Goal: Task Accomplishment & Management: Manage account settings

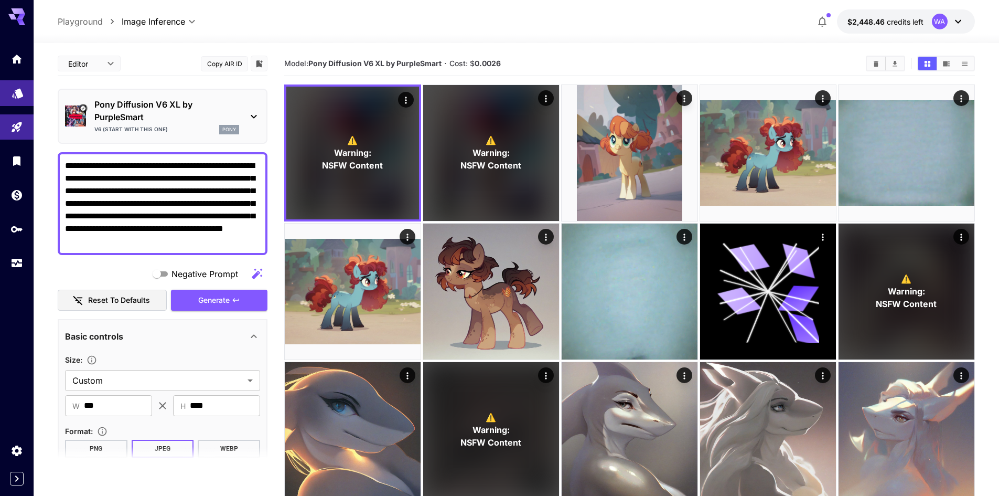
click at [9, 91] on link at bounding box center [17, 93] width 34 height 26
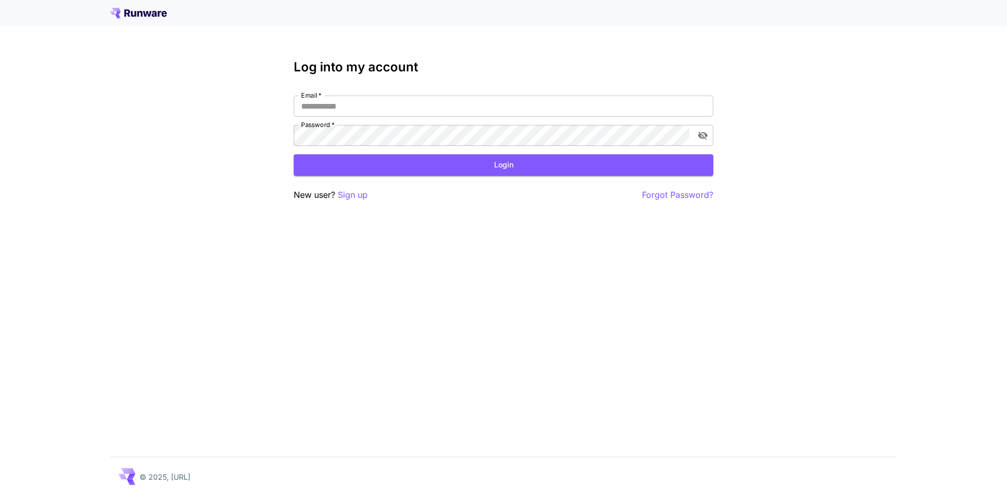
type input "**********"
click at [401, 167] on button "Login" at bounding box center [503, 164] width 419 height 21
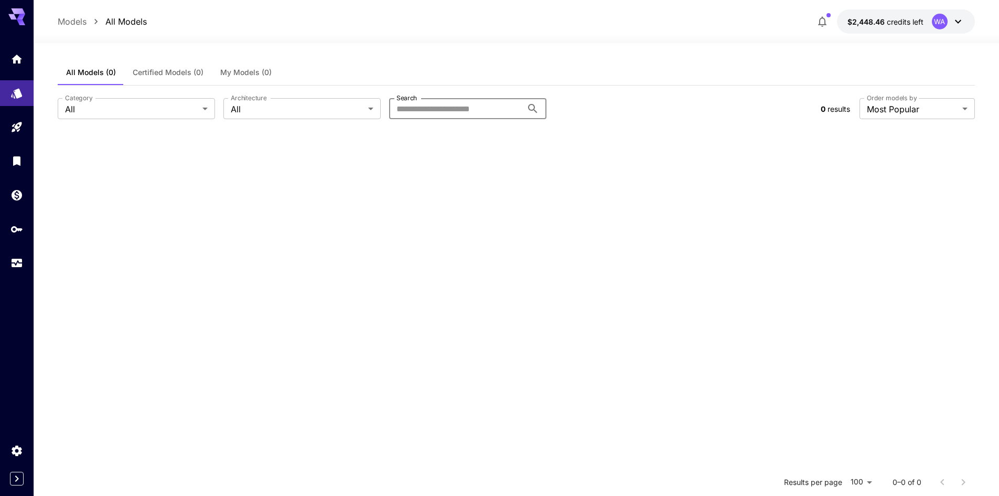
click at [419, 108] on input "Search" at bounding box center [455, 108] width 133 height 21
